Goal: Transaction & Acquisition: Book appointment/travel/reservation

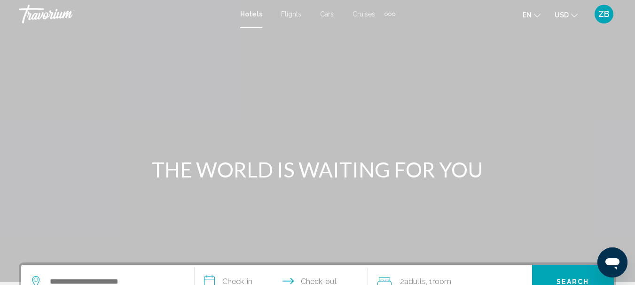
click at [294, 13] on span "Flights" at bounding box center [291, 14] width 20 height 8
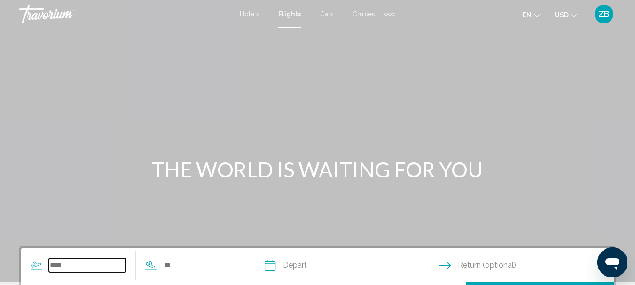
click at [66, 268] on input "Search widget" at bounding box center [87, 265] width 77 height 14
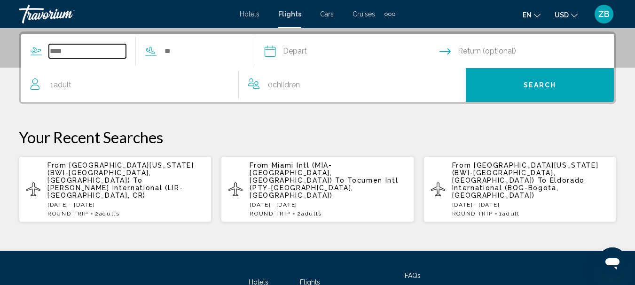
scroll to position [215, 0]
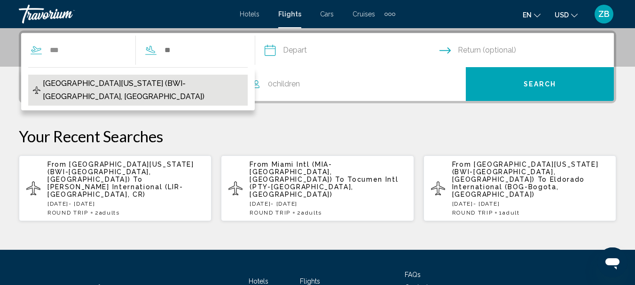
click at [89, 85] on span "Baltimore Washington Intl Airport (BWI-Baltimore, US)" at bounding box center [143, 90] width 200 height 26
type input "**********"
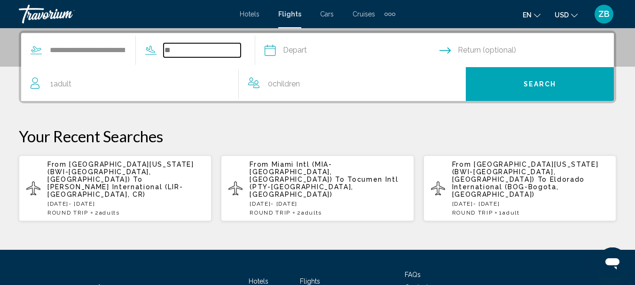
click at [196, 53] on input "Search widget" at bounding box center [202, 50] width 77 height 14
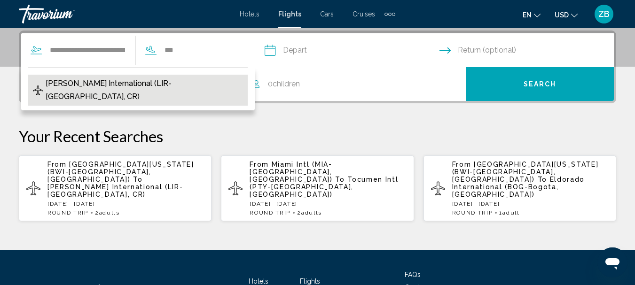
click at [171, 90] on button "Daniel Oduber International (LIR-Liberia, CR)" at bounding box center [137, 90] width 219 height 31
type input "**********"
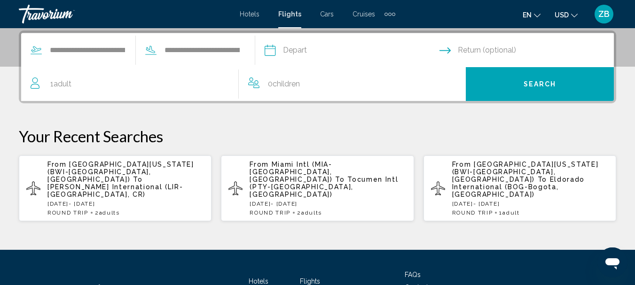
click at [305, 48] on input "Depart date" at bounding box center [351, 51] width 179 height 37
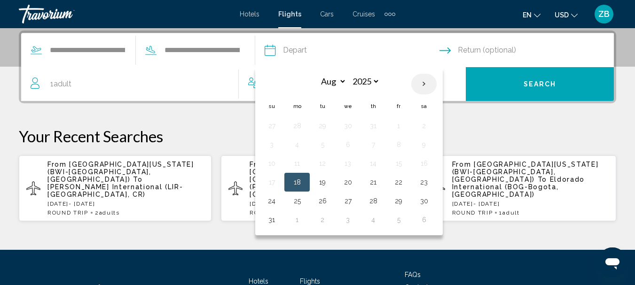
click at [437, 84] on th "Next month" at bounding box center [423, 84] width 25 height 21
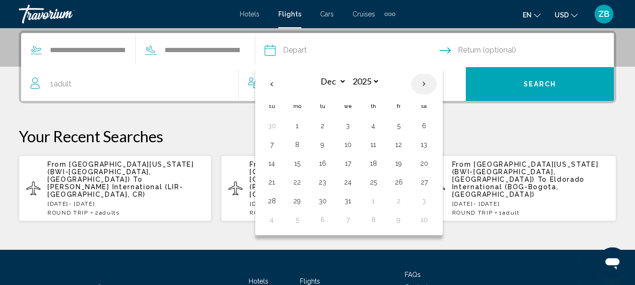
select select "*"
select select "****"
click at [279, 182] on button "18" at bounding box center [271, 182] width 15 height 13
type input "**********"
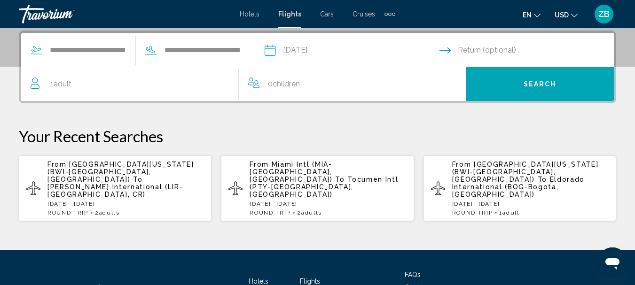
click at [464, 54] on input "Return date" at bounding box center [528, 51] width 179 height 37
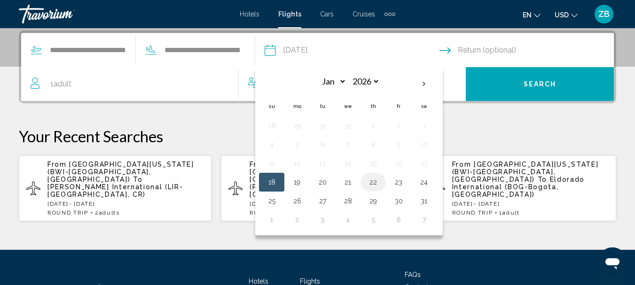
click at [381, 180] on button "22" at bounding box center [373, 182] width 15 height 13
type input "**********"
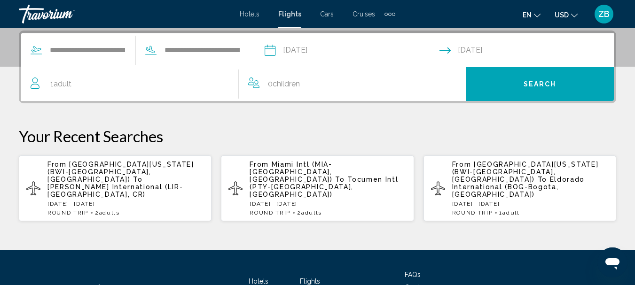
click at [66, 87] on span "Adult" at bounding box center [63, 83] width 18 height 9
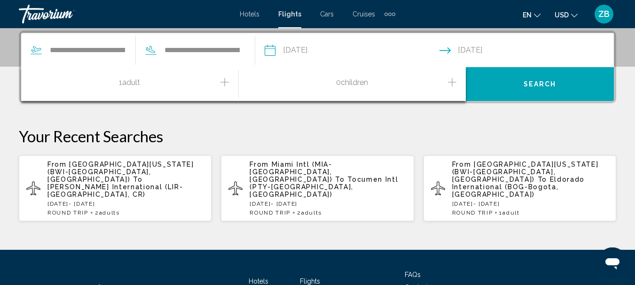
click at [124, 86] on span "Adult" at bounding box center [131, 82] width 18 height 9
click at [140, 83] on span "Adult" at bounding box center [131, 82] width 18 height 9
click at [223, 81] on icon "Increment adults" at bounding box center [224, 82] width 8 height 11
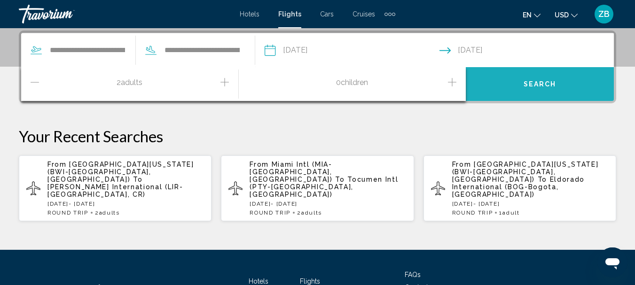
click at [532, 81] on span "Search" at bounding box center [540, 85] width 33 height 8
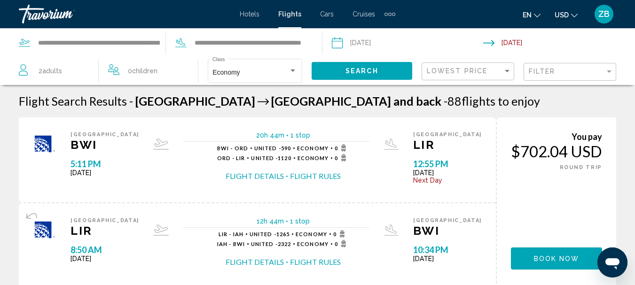
drag, startPoint x: 532, startPoint y: 81, endPoint x: 556, endPoint y: 98, distance: 28.6
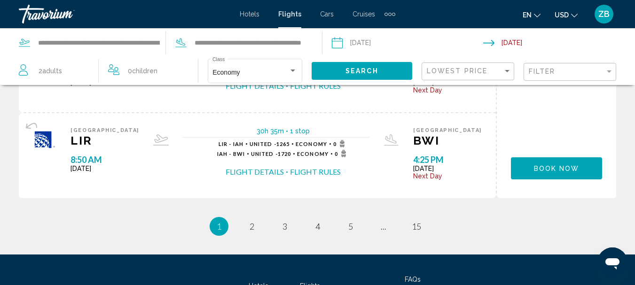
scroll to position [1046, 0]
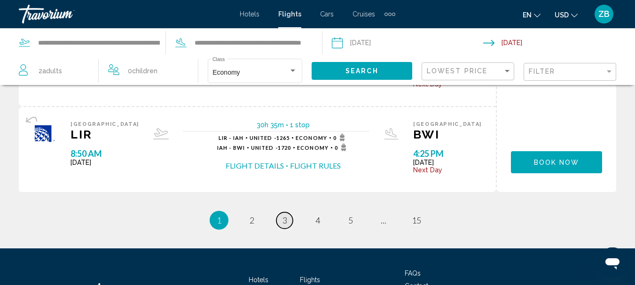
click at [283, 223] on span "3" at bounding box center [284, 220] width 5 height 10
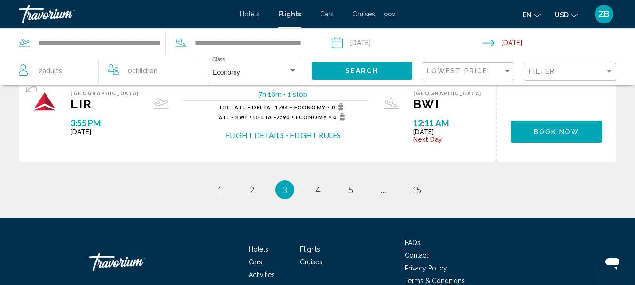
scroll to position [1078, 0]
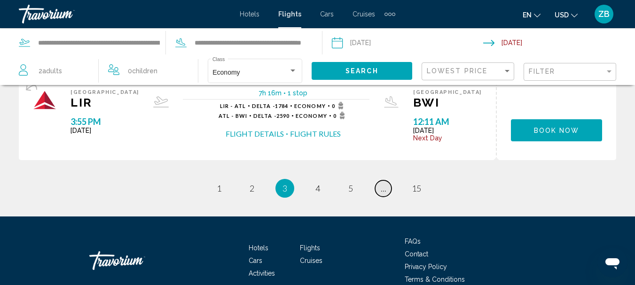
click at [385, 191] on span "..." at bounding box center [384, 188] width 6 height 10
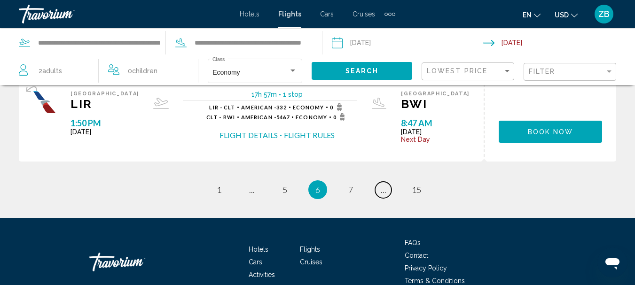
scroll to position [1077, 0]
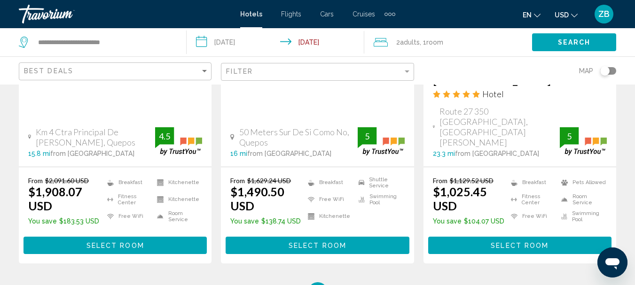
scroll to position [1396, 0]
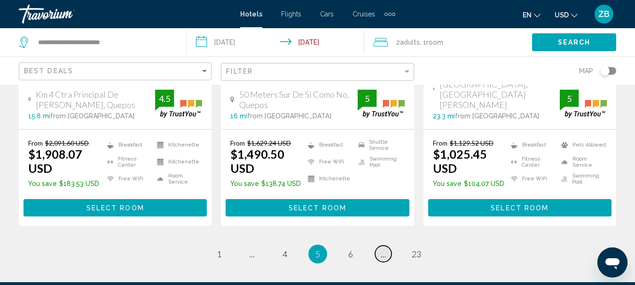
click at [381, 246] on link "page ..." at bounding box center [383, 254] width 16 height 16
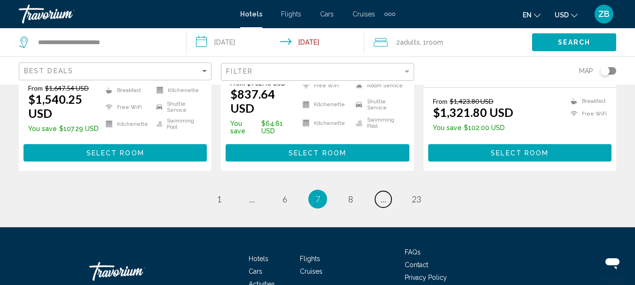
scroll to position [1435, 0]
